Goal: Information Seeking & Learning: Learn about a topic

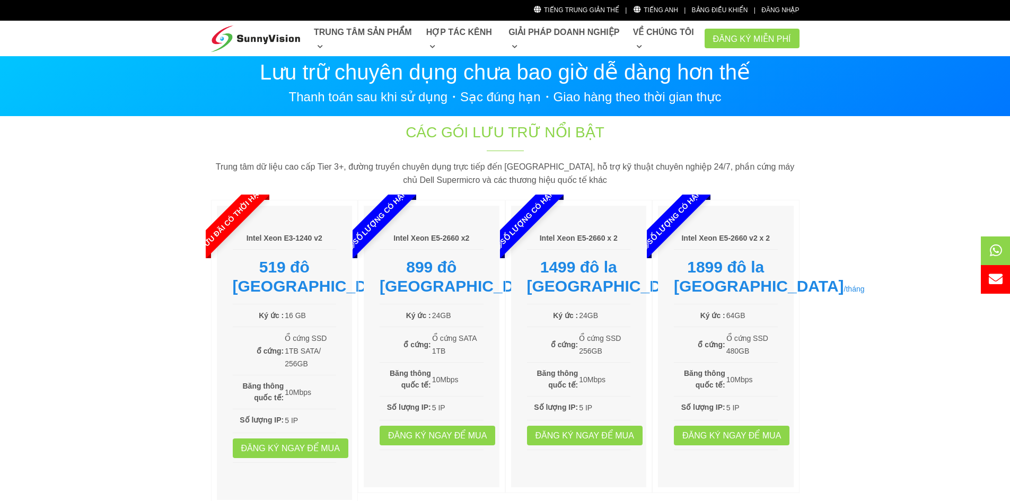
click at [873, 278] on section "Các gói lưu trữ nổi bật Trung tâm dữ liệu cao cấp Tier 3+, đường truyền chuyên …" at bounding box center [505, 317] width 1010 height 400
click at [907, 374] on section "Các gói lưu trữ nổi bật Trung tâm dữ liệu cao cấp Tier 3+, đường truyền chuyên …" at bounding box center [505, 317] width 1010 height 400
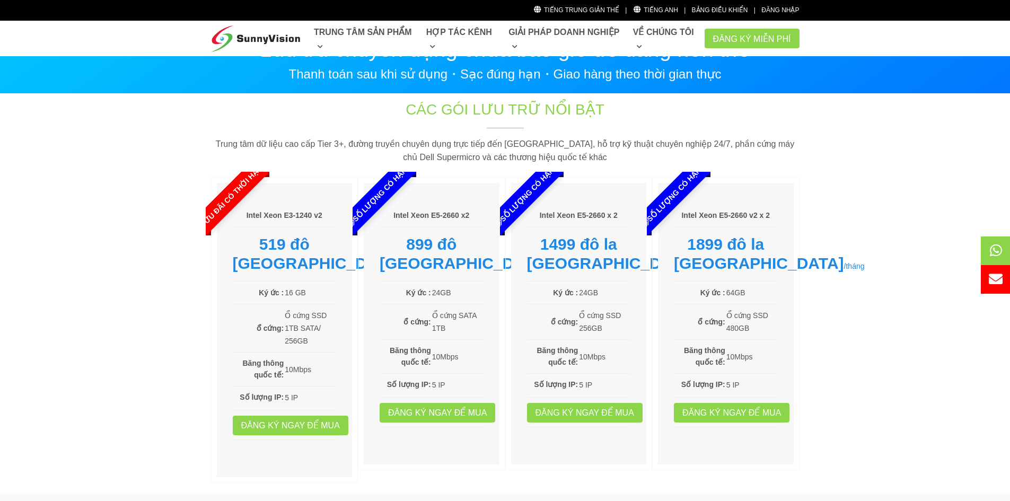
scroll to position [53, 0]
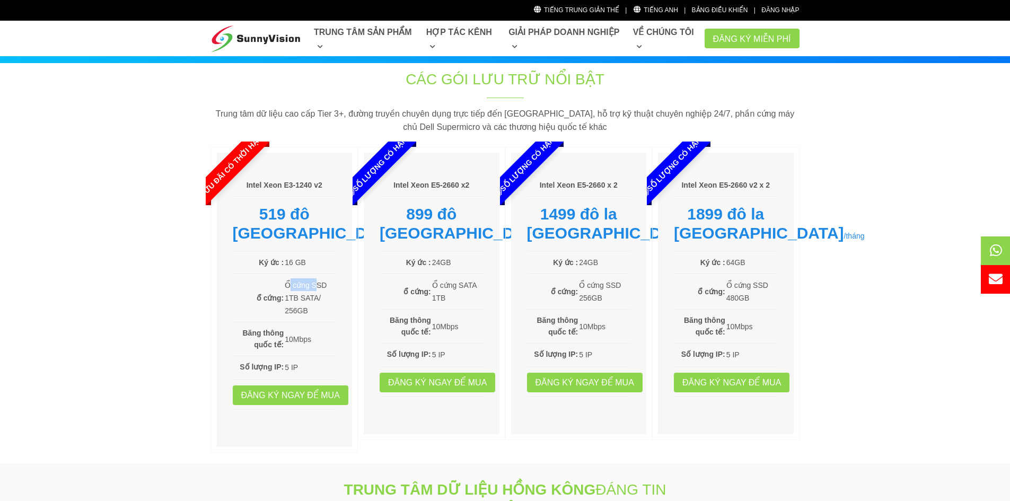
drag, startPoint x: 289, startPoint y: 300, endPoint x: 317, endPoint y: 300, distance: 27.0
click at [317, 300] on font "Ổ cứng SSD 1TB SATA/" at bounding box center [306, 291] width 42 height 21
click at [301, 302] on font "Ổ cứng SSD 1TB SATA/" at bounding box center [306, 291] width 42 height 21
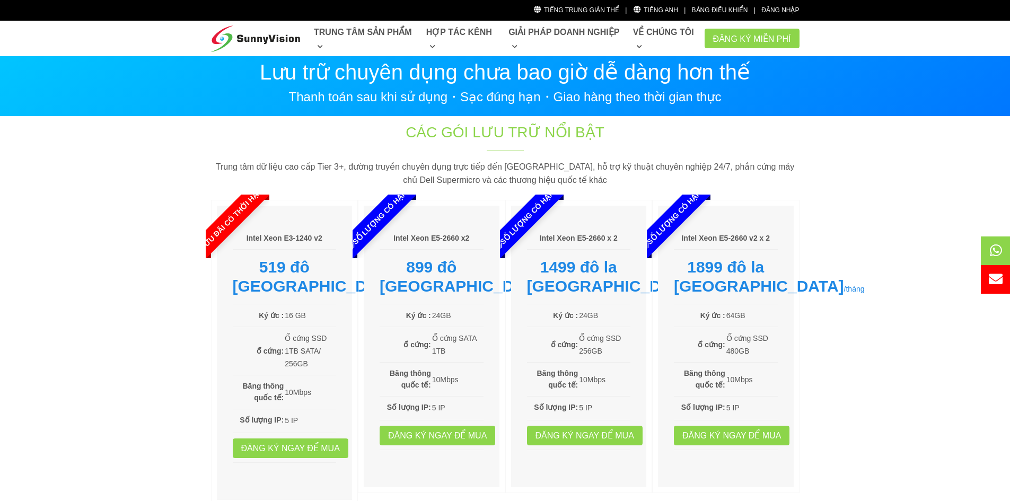
click at [884, 276] on section "Các gói lưu trữ nổi bật Trung tâm dữ liệu cao cấp Tier 3+, đường truyền chuyên …" at bounding box center [505, 317] width 1010 height 400
drag, startPoint x: 556, startPoint y: 263, endPoint x: 592, endPoint y: 268, distance: 36.9
click at [591, 268] on font "1499 đô la [GEOGRAPHIC_DATA]" at bounding box center [612, 276] width 170 height 37
click at [592, 268] on font "1499 đô la [GEOGRAPHIC_DATA]" at bounding box center [612, 276] width 170 height 37
drag, startPoint x: 554, startPoint y: 265, endPoint x: 609, endPoint y: 273, distance: 55.8
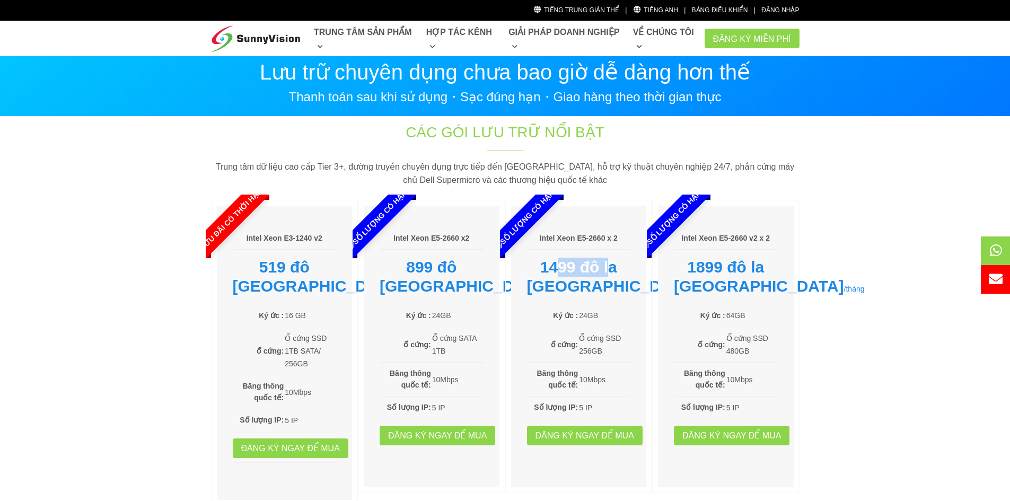
click at [609, 273] on font "1499 đô la [GEOGRAPHIC_DATA]" at bounding box center [612, 276] width 170 height 37
drag, startPoint x: 579, startPoint y: 366, endPoint x: 611, endPoint y: 370, distance: 32.0
click at [611, 358] on td "Ổ cứng SSD 256GB" at bounding box center [604, 344] width 52 height 27
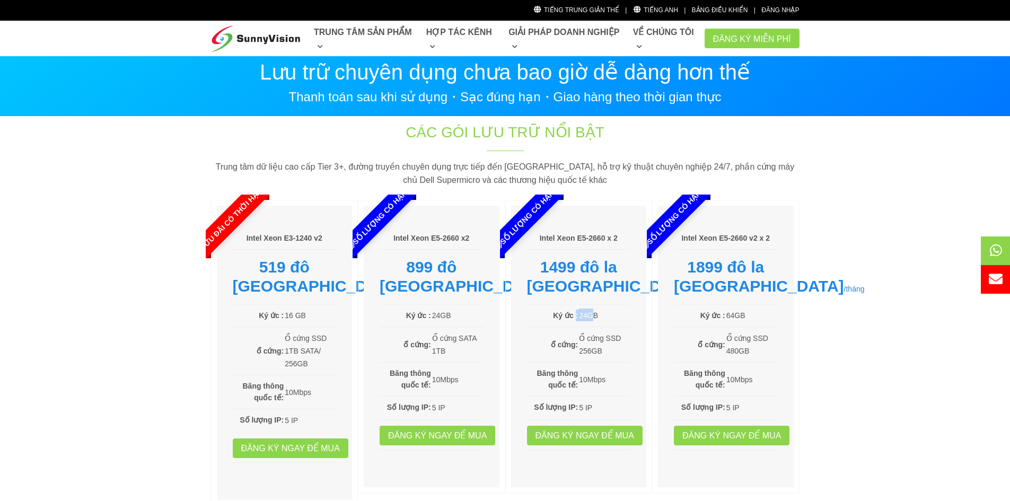
drag, startPoint x: 576, startPoint y: 332, endPoint x: 592, endPoint y: 328, distance: 15.9
click at [592, 322] on tr "Ký ức : 24GB" at bounding box center [579, 316] width 104 height 14
click at [592, 320] on font "24GB" at bounding box center [588, 315] width 19 height 8
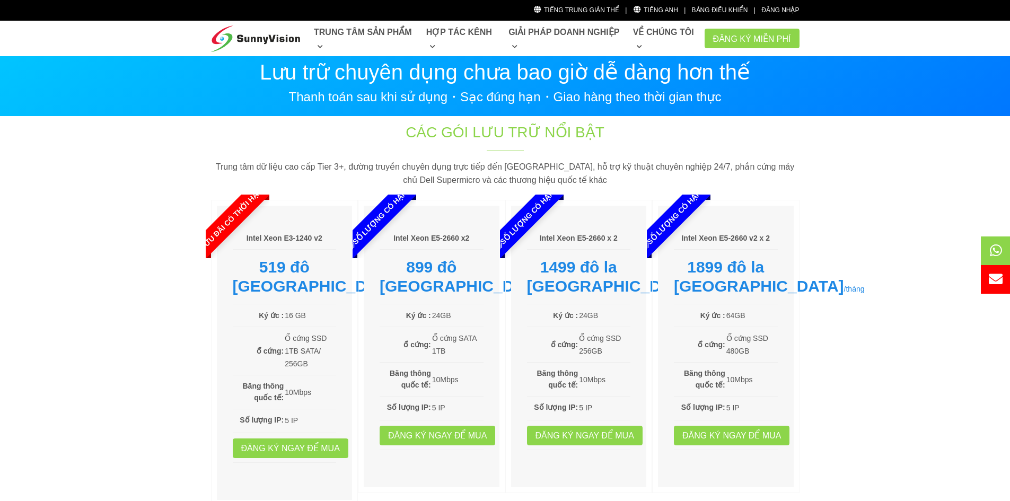
click at [880, 347] on section "Các gói lưu trữ nổi bật Trung tâm dữ liệu cao cấp Tier 3+, đường truyền chuyên …" at bounding box center [505, 317] width 1010 height 400
click at [563, 281] on font "1499 đô la [GEOGRAPHIC_DATA]" at bounding box center [612, 276] width 170 height 37
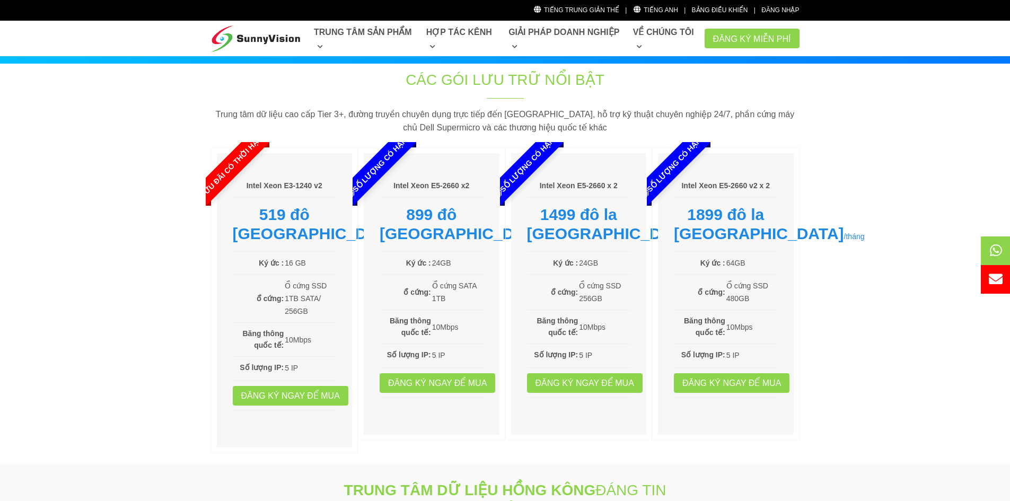
scroll to position [53, 0]
